Goal: Transaction & Acquisition: Purchase product/service

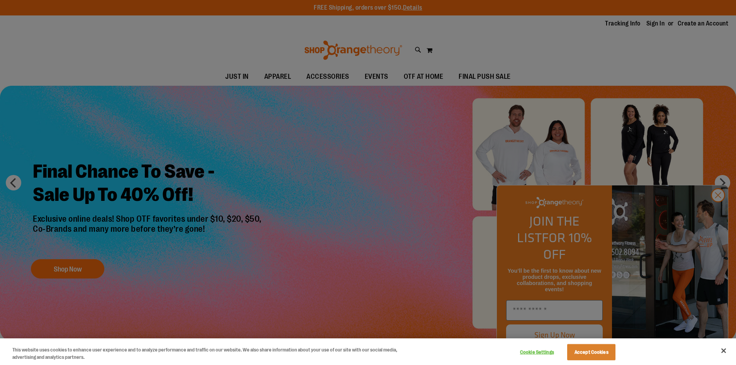
click at [717, 213] on div at bounding box center [368, 182] width 736 height 365
click at [603, 358] on button "Accept Cookies" at bounding box center [591, 352] width 48 height 16
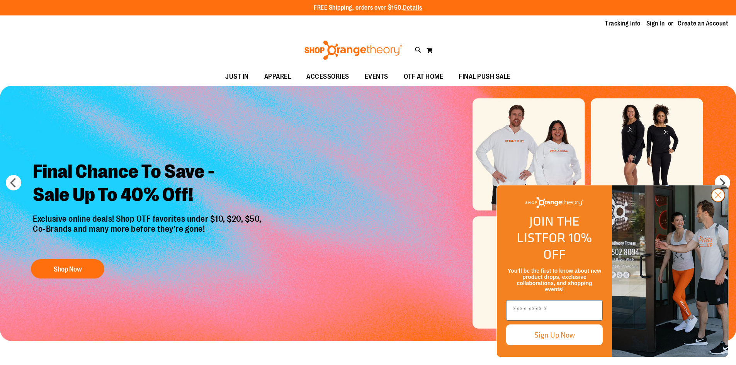
click at [719, 198] on icon "Close dialog" at bounding box center [717, 195] width 5 height 5
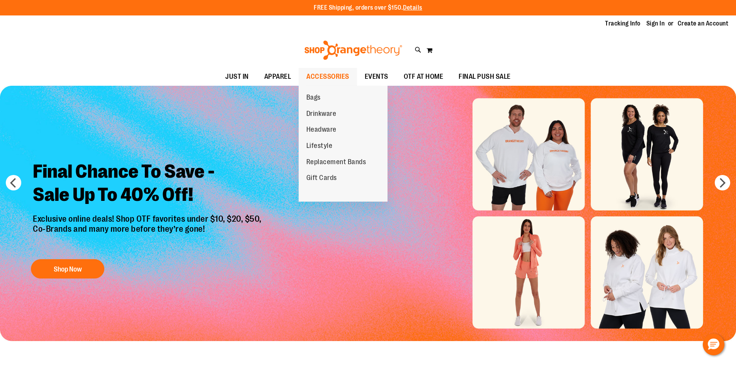
click at [323, 77] on span "ACCESSORIES" at bounding box center [327, 76] width 43 height 17
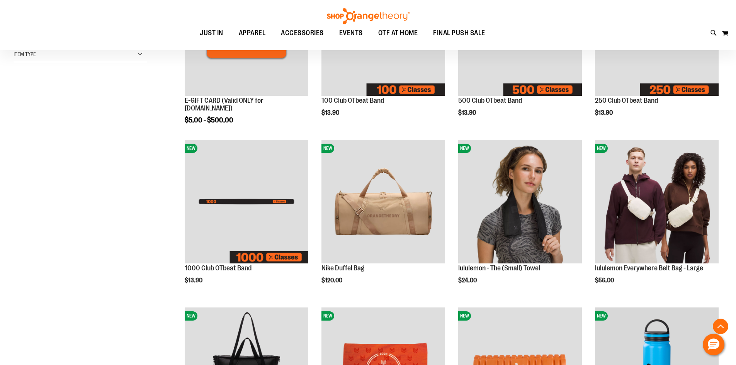
scroll to position [193, 0]
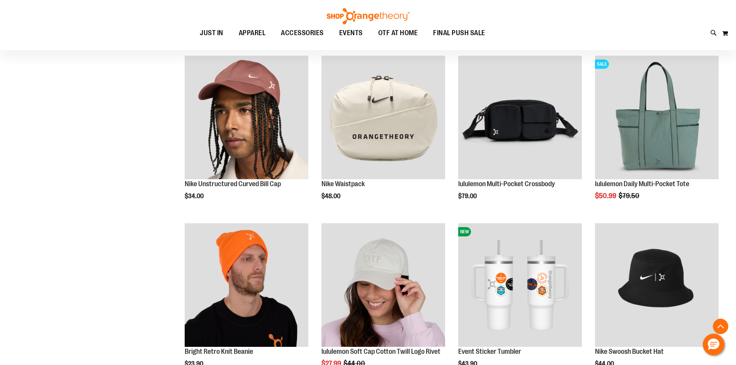
scroll to position [640, 0]
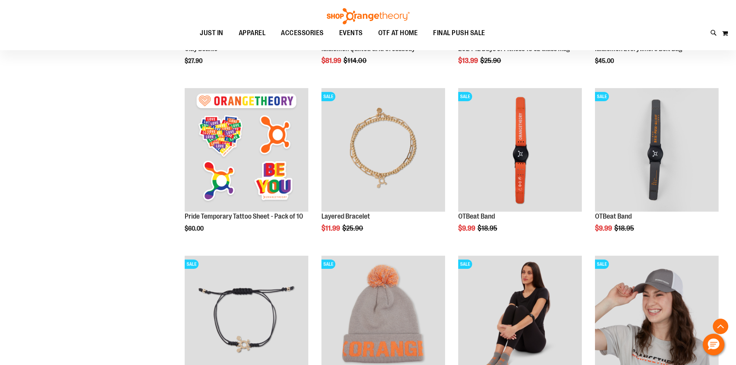
scroll to position [1335, 0]
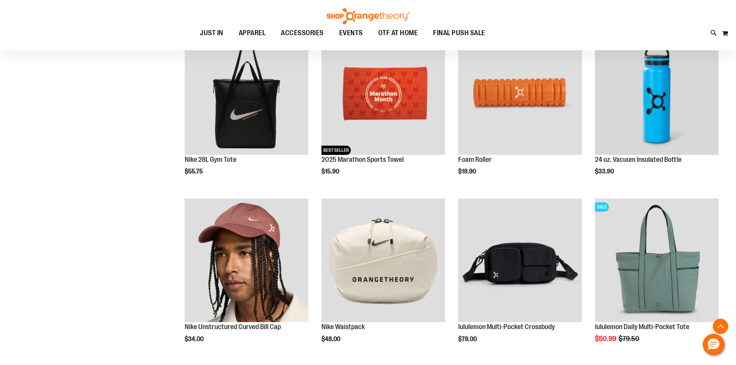
scroll to position [307, 0]
